Goal: Task Accomplishment & Management: Manage account settings

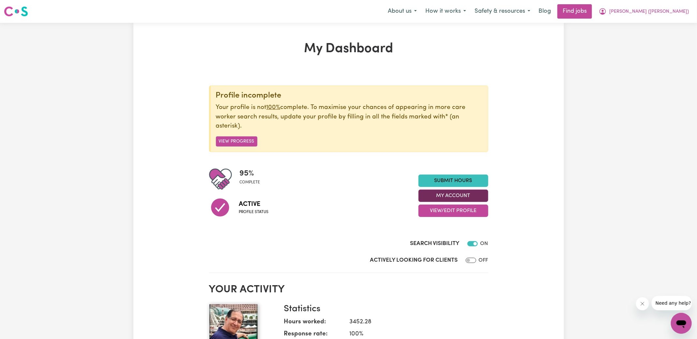
click at [479, 196] on button "My Account" at bounding box center [453, 196] width 70 height 12
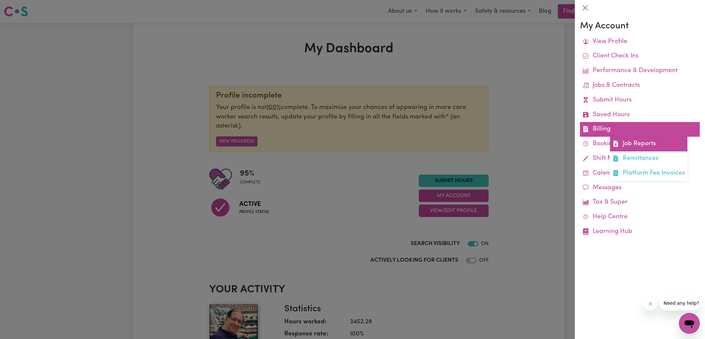
click at [639, 145] on link "Job Reports" at bounding box center [648, 144] width 77 height 15
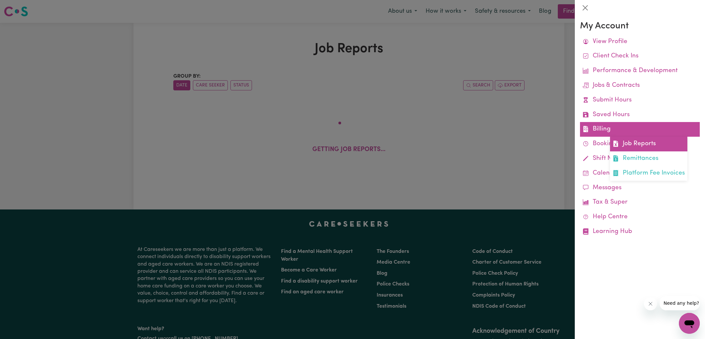
click at [616, 143] on icon at bounding box center [615, 144] width 5 height 6
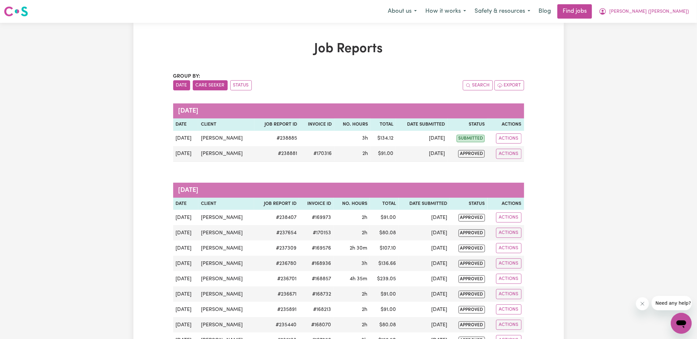
click at [219, 83] on button "Care Seeker" at bounding box center [210, 85] width 35 height 10
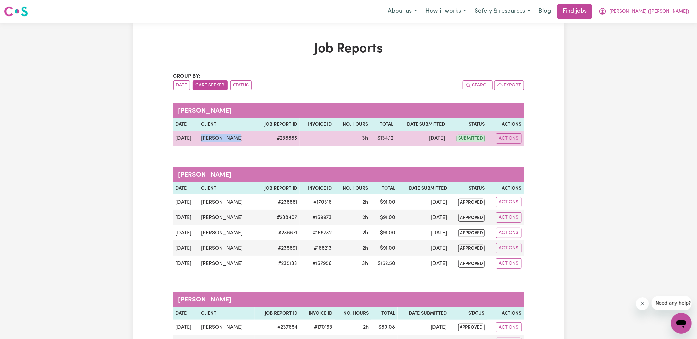
drag, startPoint x: 240, startPoint y: 135, endPoint x: 199, endPoint y: 135, distance: 40.4
click at [199, 135] on td "[PERSON_NAME]" at bounding box center [226, 139] width 56 height 16
copy td "[PERSON_NAME]"
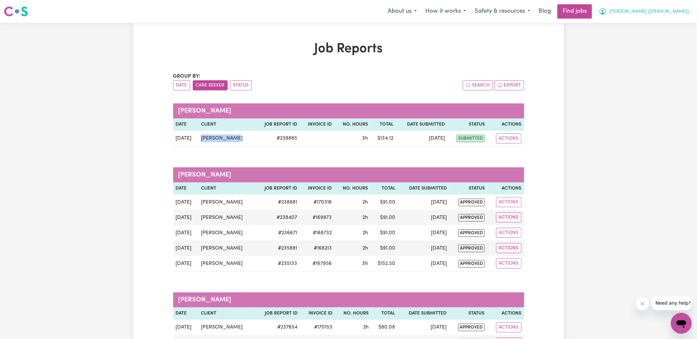
click at [656, 9] on span "[PERSON_NAME] ([PERSON_NAME])" at bounding box center [649, 11] width 80 height 7
click at [650, 48] on link "Logout" at bounding box center [667, 50] width 52 height 12
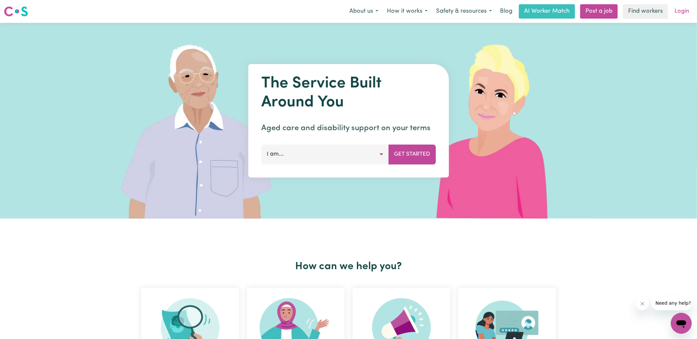
click at [679, 13] on link "Login" at bounding box center [682, 11] width 23 height 14
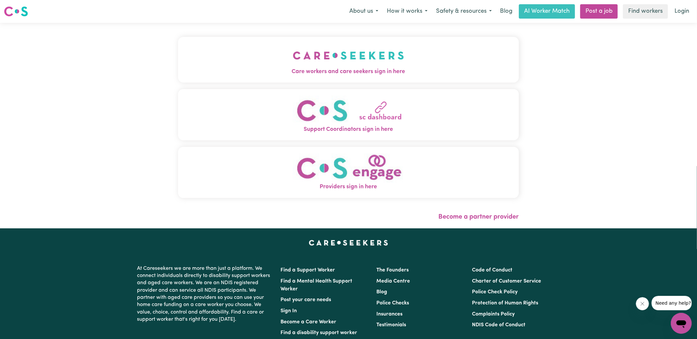
click at [290, 46] on button "Care workers and care seekers sign in here" at bounding box center [348, 60] width 341 height 46
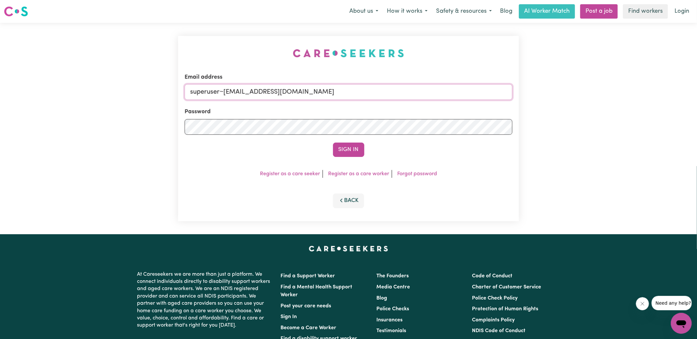
drag, startPoint x: 225, startPoint y: 92, endPoint x: 420, endPoint y: 94, distance: 195.1
click at [420, 94] on input "superuser~[EMAIL_ADDRESS][DOMAIN_NAME]" at bounding box center [349, 92] width 328 height 16
paste input "[PERSON_NAME]"
type input "[EMAIL_ADDRESS][DOMAIN_NAME]"
click at [333, 143] on button "Sign In" at bounding box center [348, 150] width 31 height 14
